Goal: Task Accomplishment & Management: Manage account settings

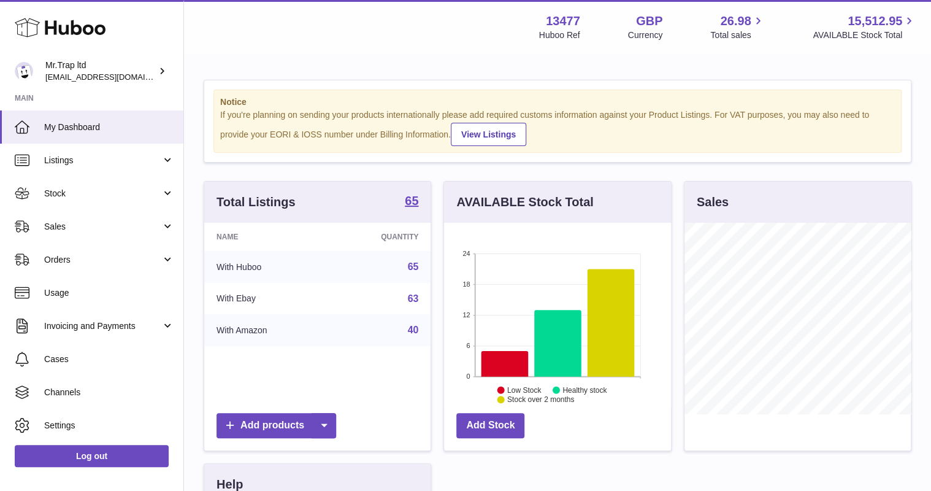
scroll to position [191, 226]
click at [69, 193] on span "Stock" at bounding box center [102, 194] width 117 height 12
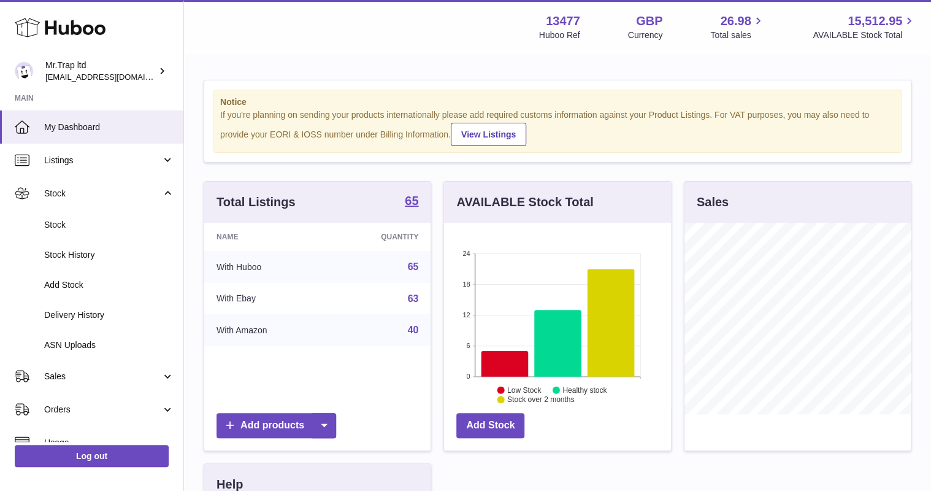
click at [82, 194] on span "Stock" at bounding box center [102, 194] width 117 height 12
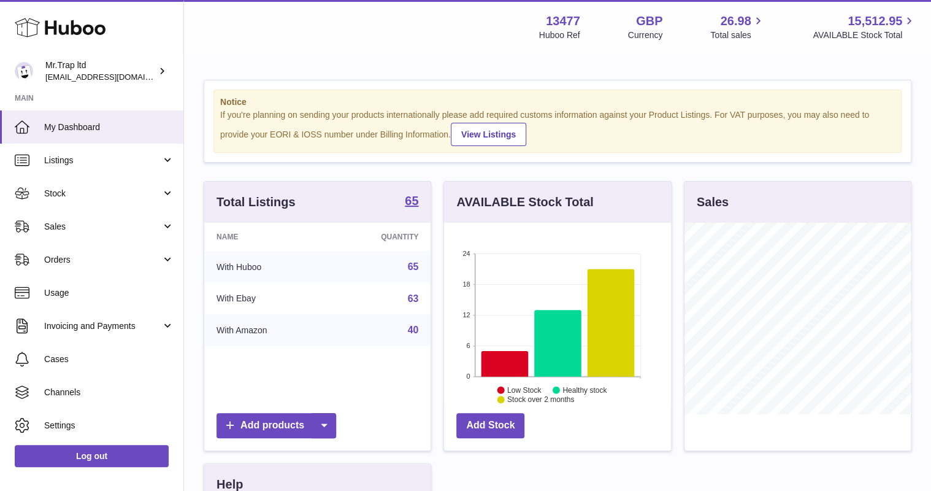
click at [85, 229] on span "Sales" at bounding box center [102, 227] width 117 height 12
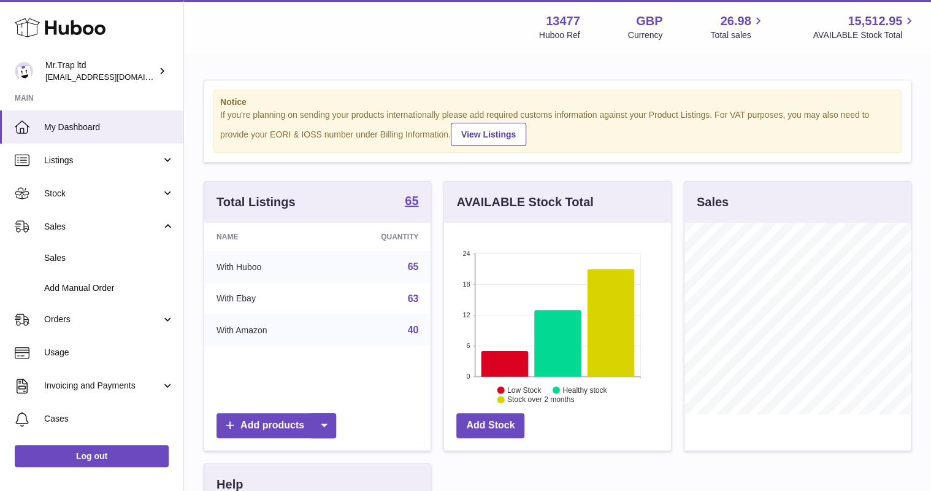
click at [93, 256] on span "Sales" at bounding box center [109, 258] width 130 height 12
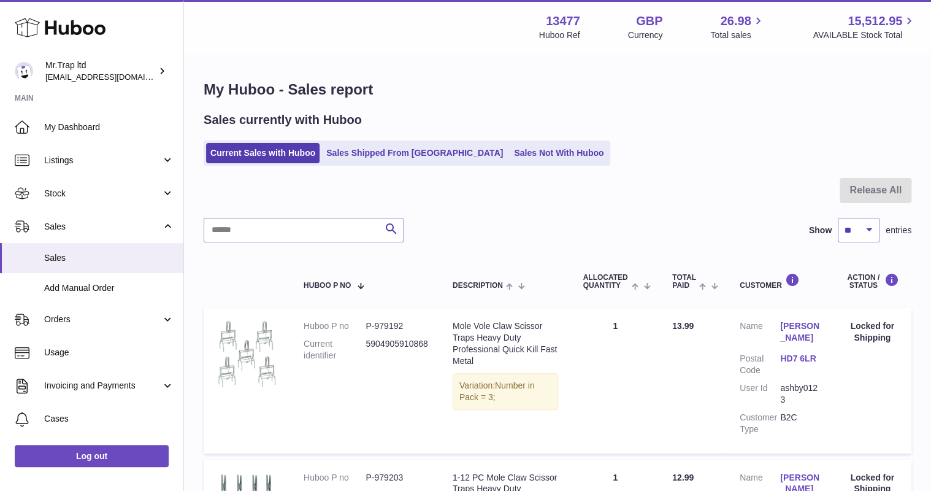
click at [510, 155] on link "Sales Not With Huboo" at bounding box center [559, 153] width 98 height 20
